Goal: Transaction & Acquisition: Purchase product/service

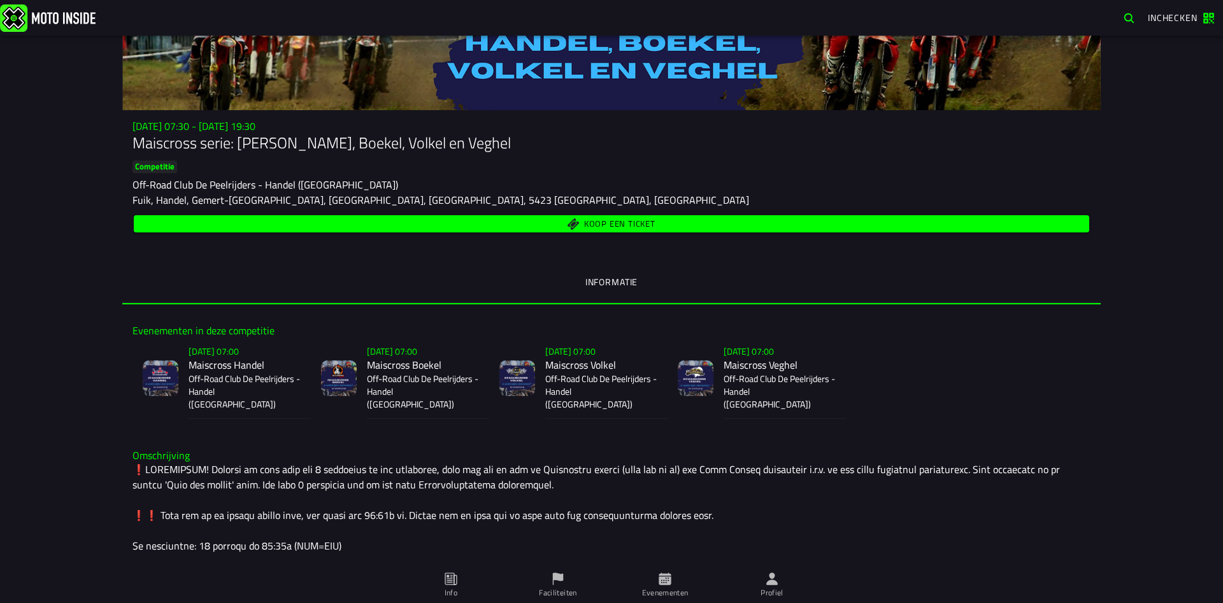
scroll to position [92, 0]
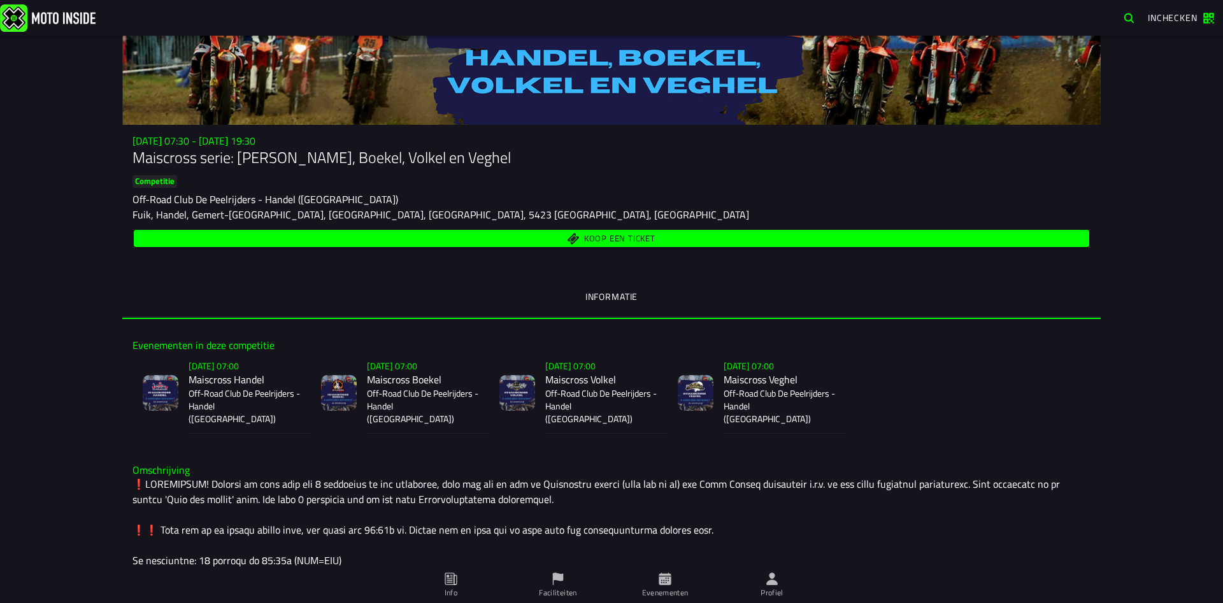
click at [541, 242] on span "Koop een ticket" at bounding box center [611, 239] width 941 height 12
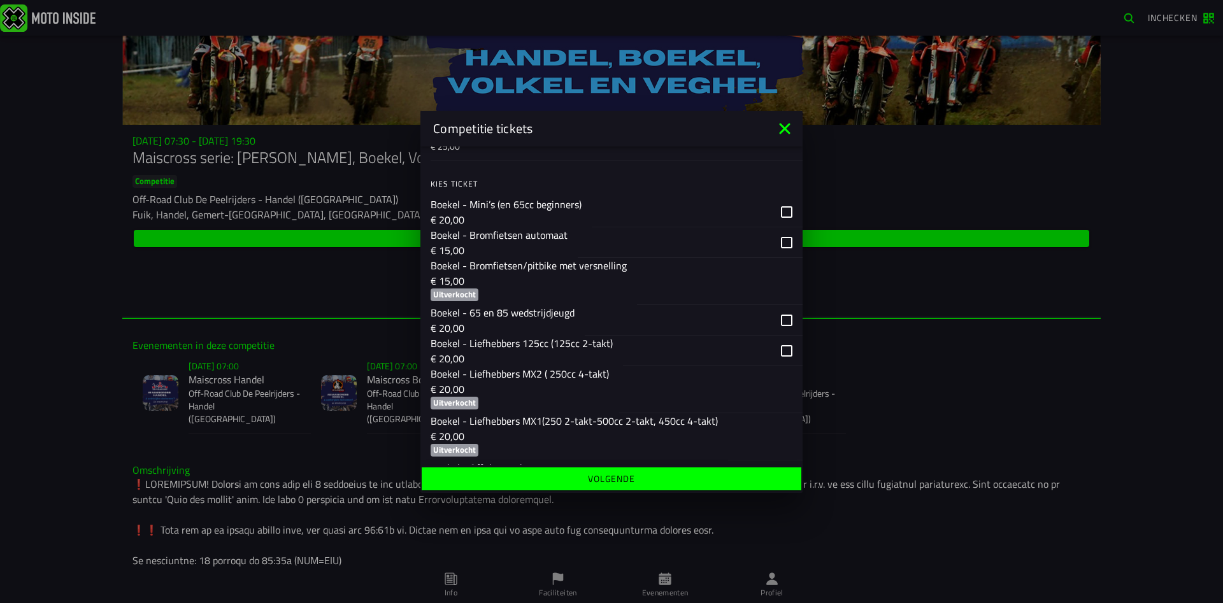
scroll to position [826, 0]
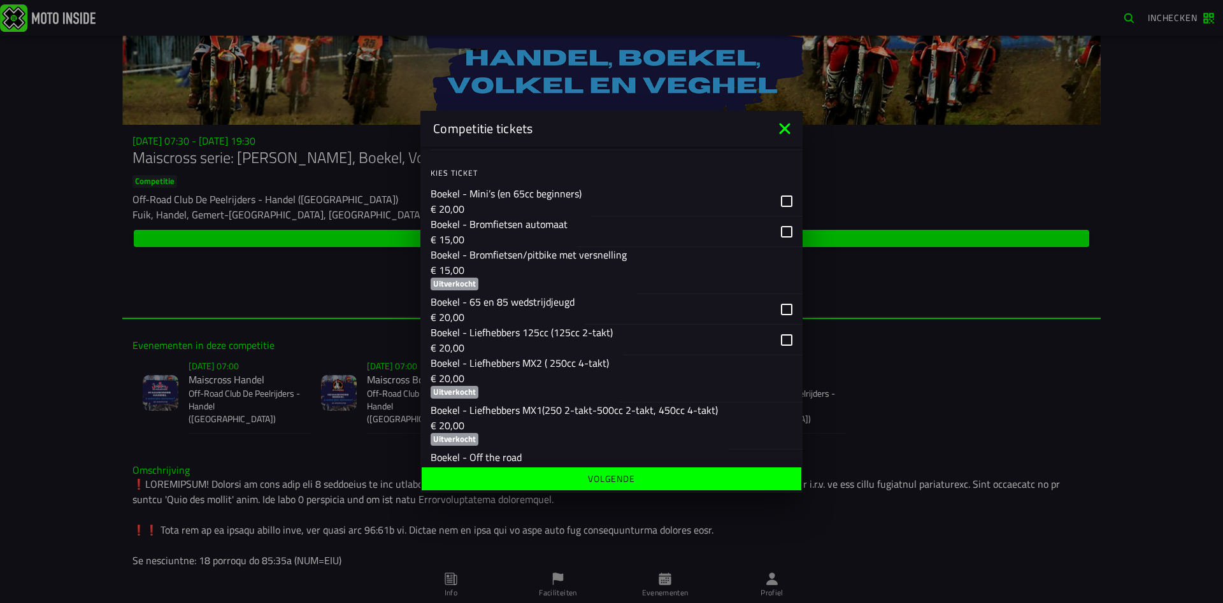
click at [786, 127] on icon at bounding box center [784, 128] width 11 height 11
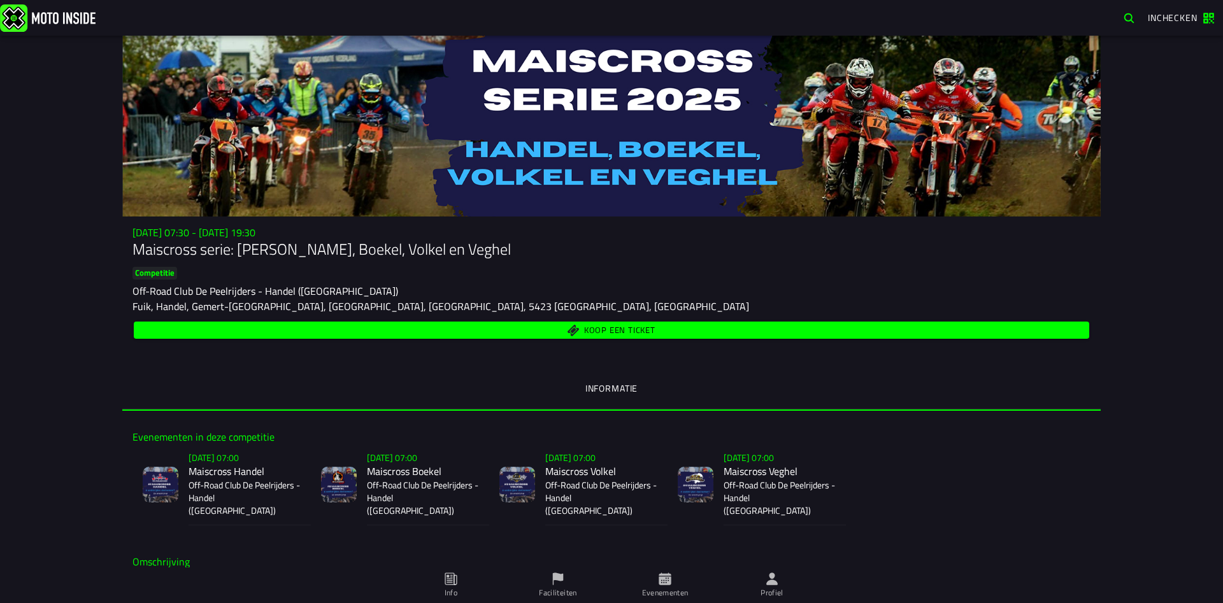
click at [603, 334] on span "Koop een ticket" at bounding box center [619, 330] width 71 height 8
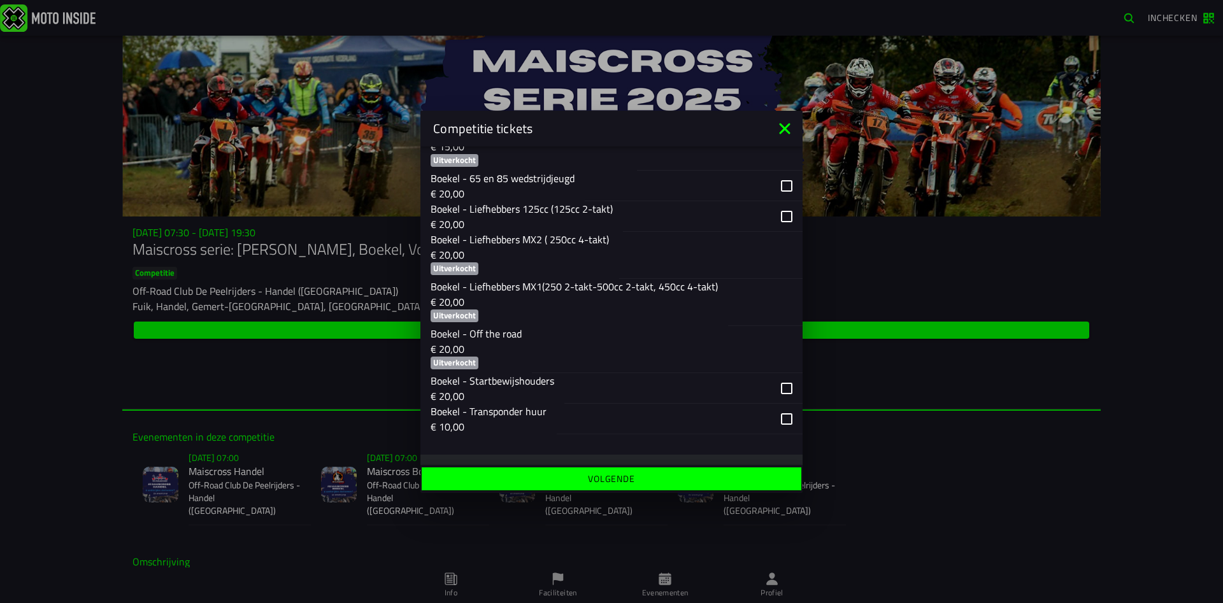
scroll to position [1009, 0]
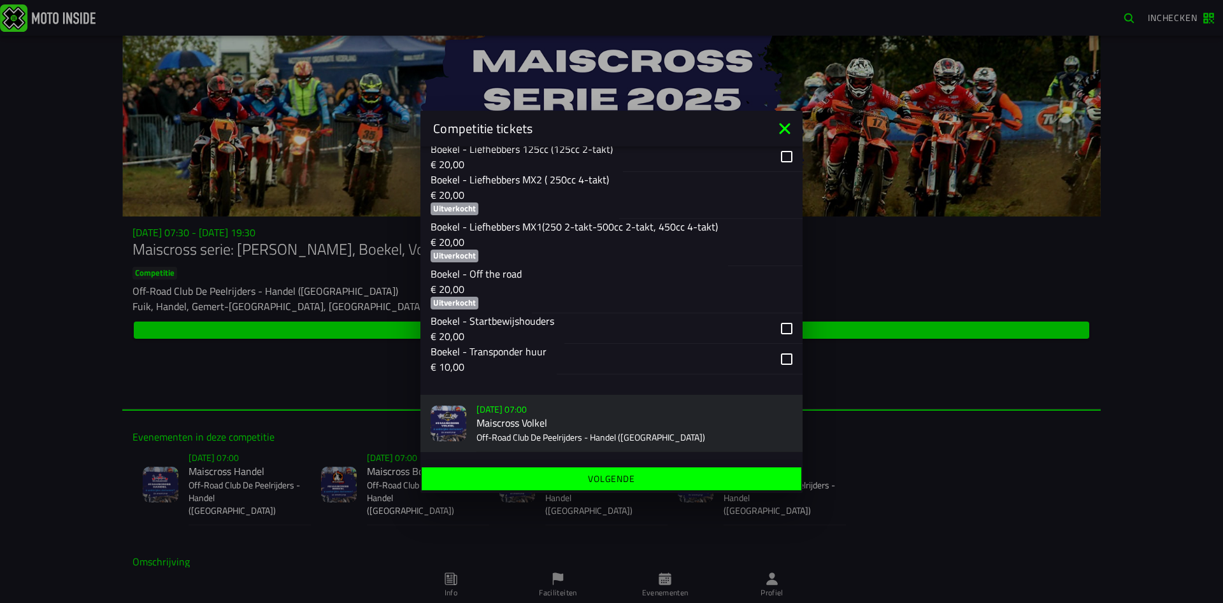
click at [784, 127] on icon at bounding box center [784, 128] width 11 height 11
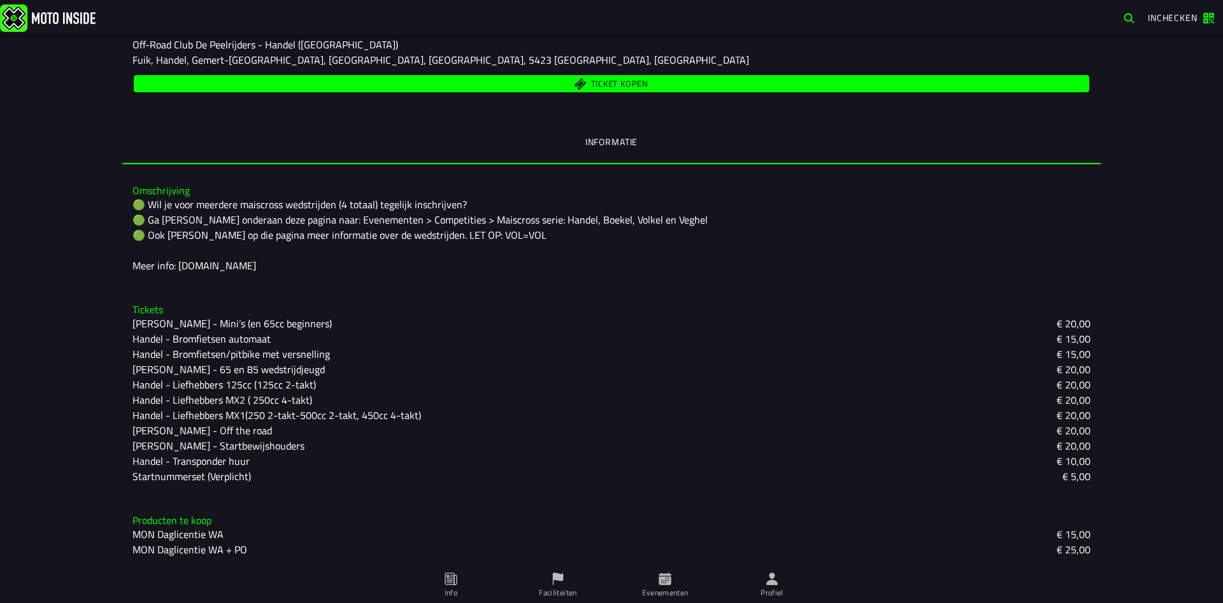
scroll to position [47, 0]
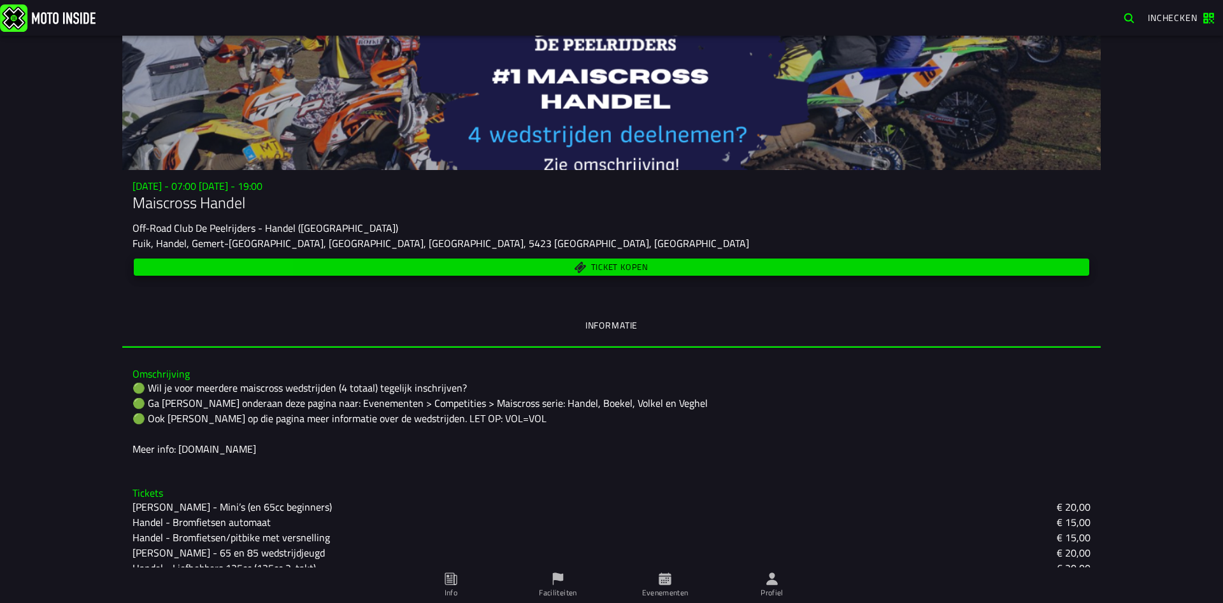
click at [601, 271] on span "Ticket kopen" at bounding box center [619, 267] width 57 height 8
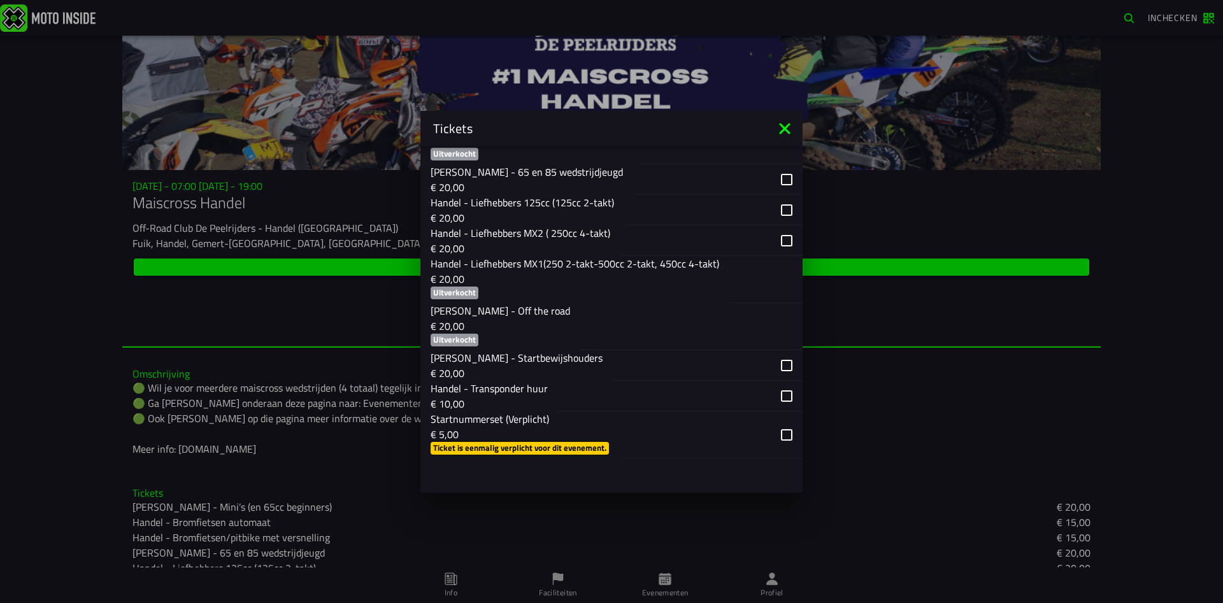
scroll to position [1130, 0]
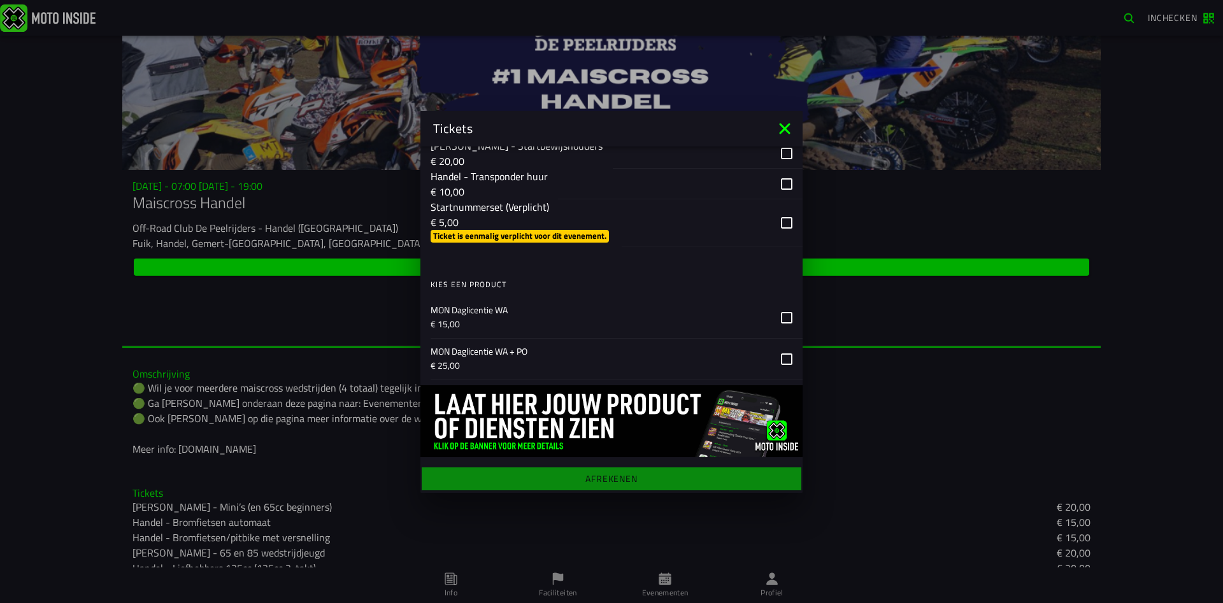
click at [787, 129] on icon at bounding box center [784, 128] width 11 height 11
